Goal: Task Accomplishment & Management: Complete application form

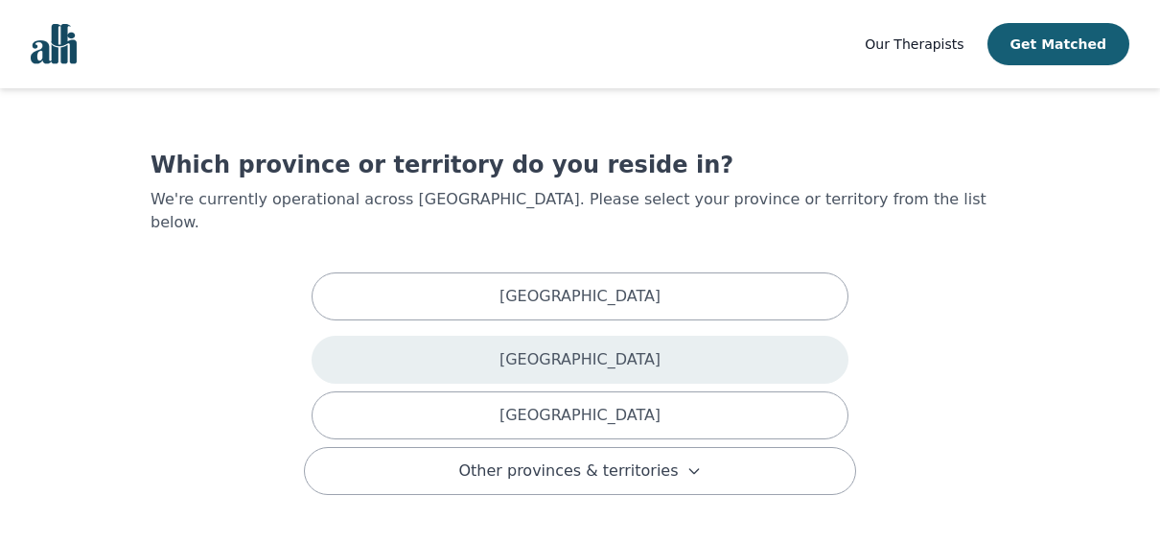
click at [488, 341] on div "[GEOGRAPHIC_DATA]" at bounding box center [580, 360] width 537 height 48
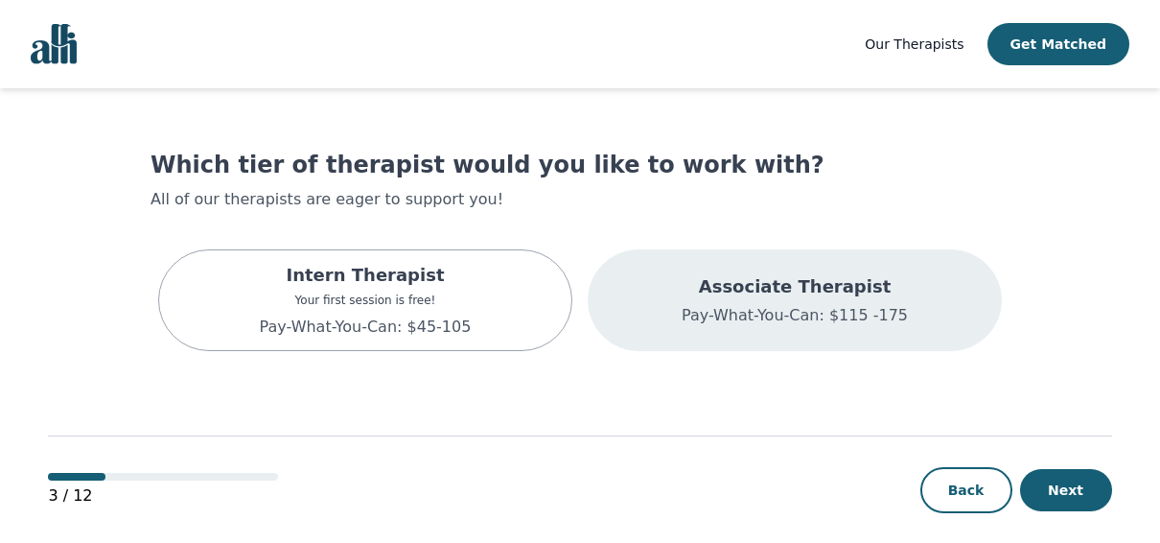
click at [754, 286] on p "Associate Therapist" at bounding box center [795, 286] width 226 height 27
click at [754, 286] on p "Associate Therapist" at bounding box center [820, 286] width 314 height 27
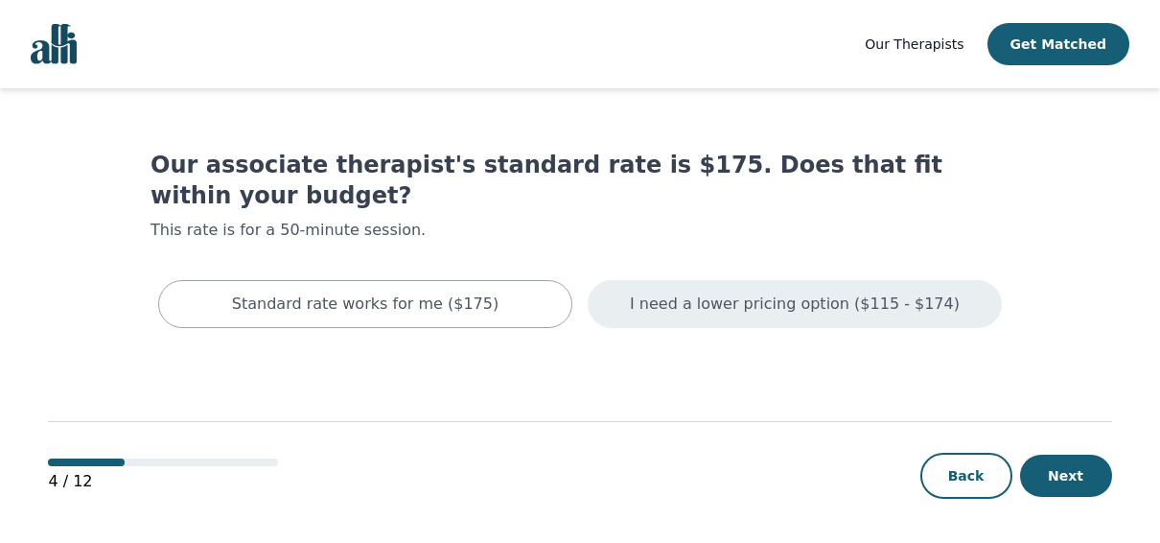
click at [754, 286] on div "I need a lower pricing option ($115 - $174)" at bounding box center [795, 304] width 414 height 48
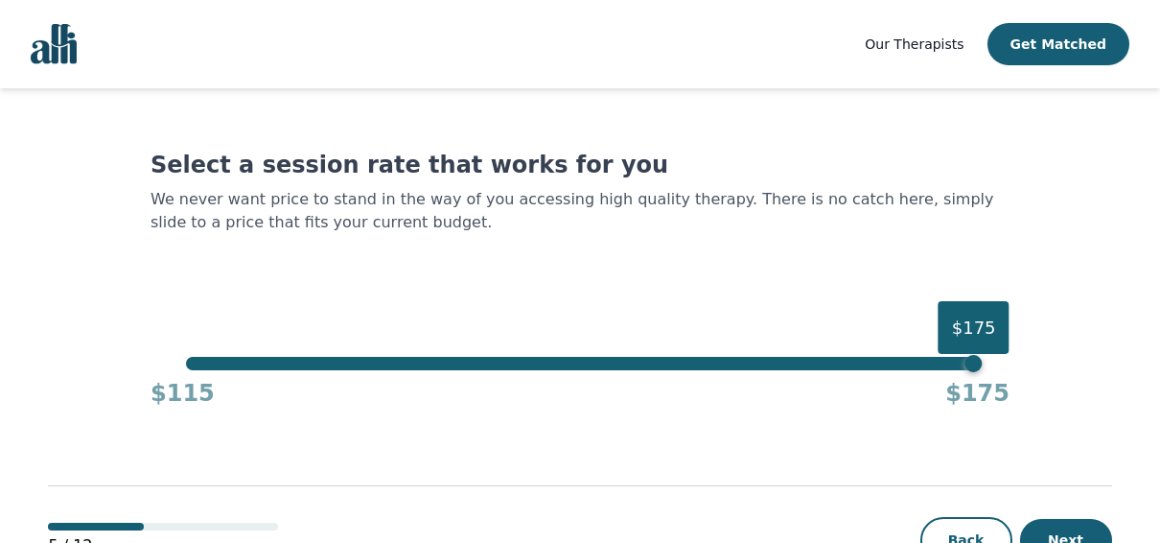
click at [243, 352] on div "Select a session rate that works for you We never want price to stand in the wa…" at bounding box center [580, 279] width 859 height 259
click at [252, 363] on div "$175" at bounding box center [579, 363] width 787 height 13
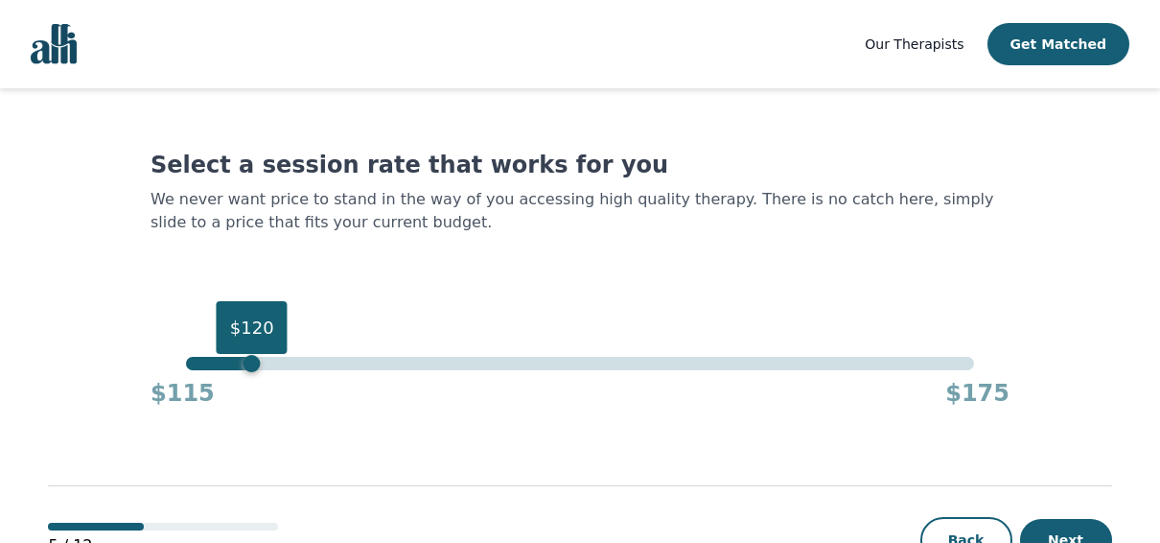
click at [252, 363] on div "$120" at bounding box center [252, 363] width 17 height 17
click at [275, 363] on div "$122" at bounding box center [579, 363] width 787 height 13
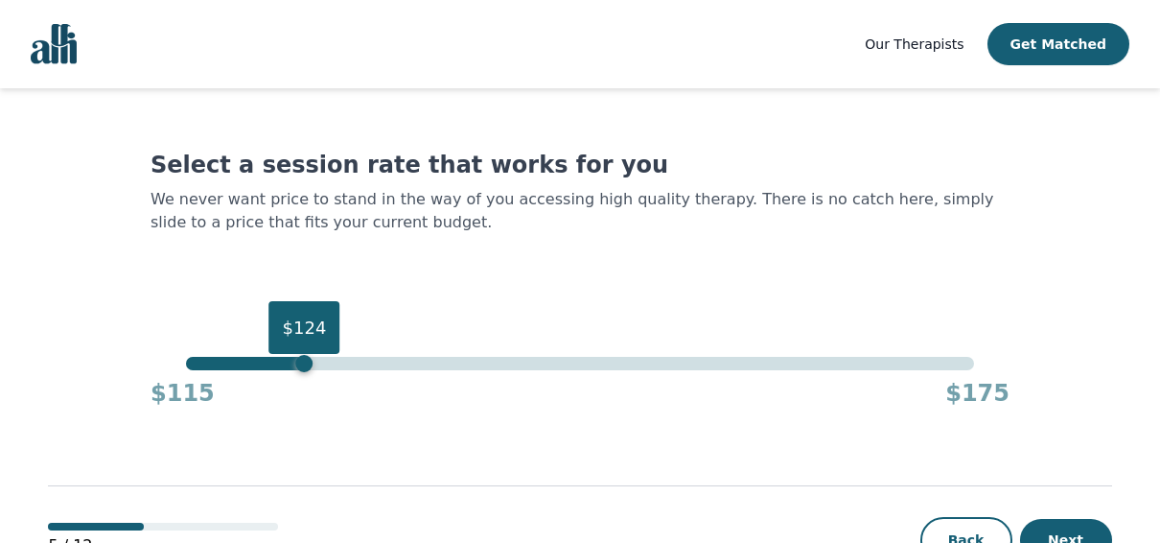
click at [298, 363] on div "$124" at bounding box center [579, 363] width 787 height 13
click at [310, 369] on div "$124" at bounding box center [304, 363] width 17 height 17
click at [311, 360] on div "$124" at bounding box center [304, 363] width 17 height 17
click at [319, 371] on div "$115 $175" at bounding box center [580, 389] width 859 height 38
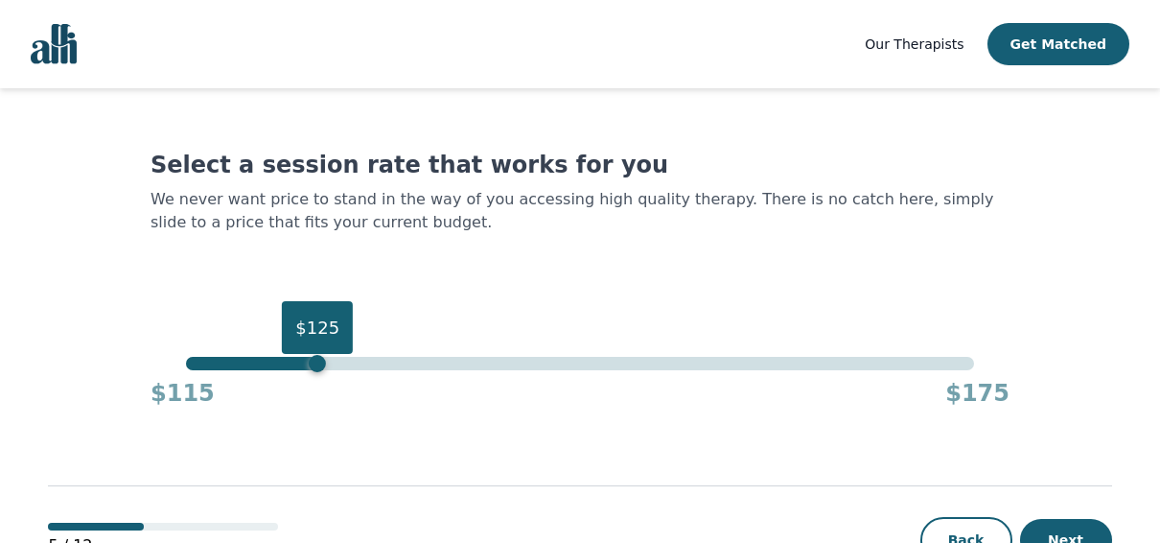
click at [317, 364] on div "$125" at bounding box center [579, 363] width 787 height 13
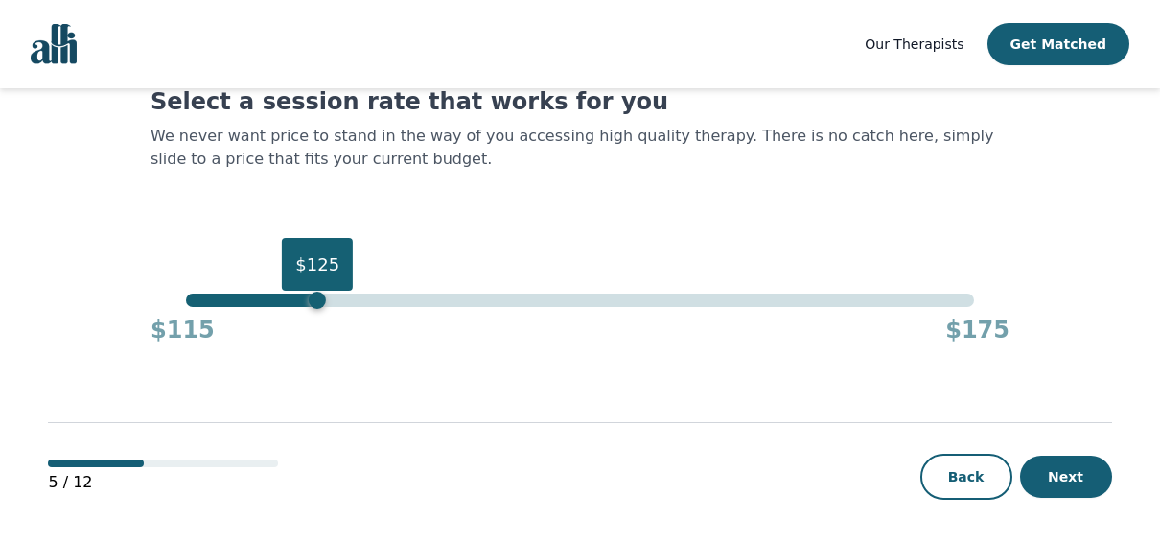
scroll to position [66, 0]
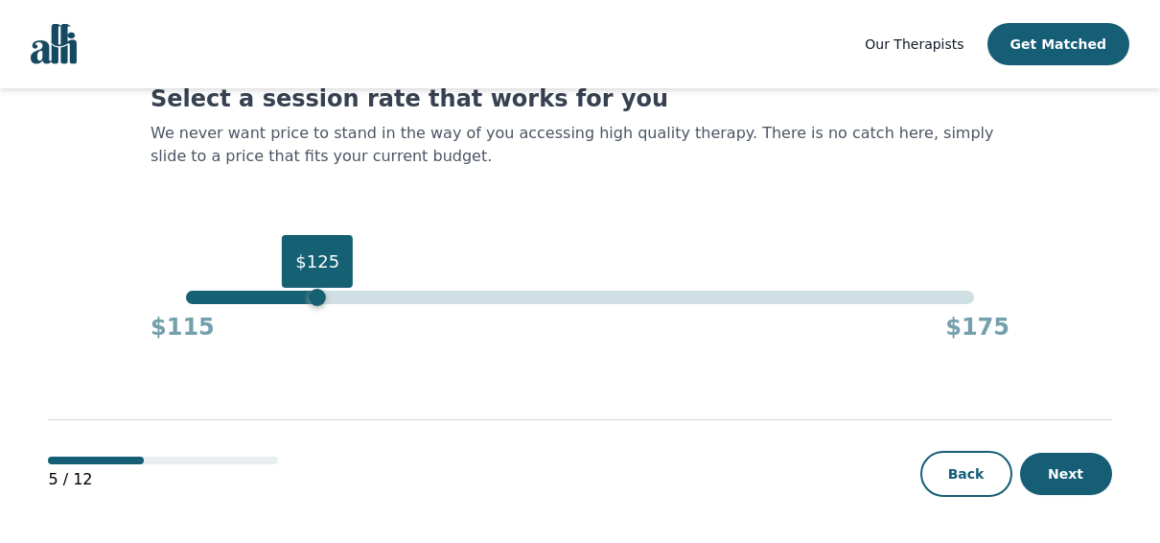
click at [1083, 483] on button "Next" at bounding box center [1066, 474] width 92 height 42
click at [1078, 484] on button "Next" at bounding box center [1066, 474] width 92 height 42
